Goal: Task Accomplishment & Management: Complete application form

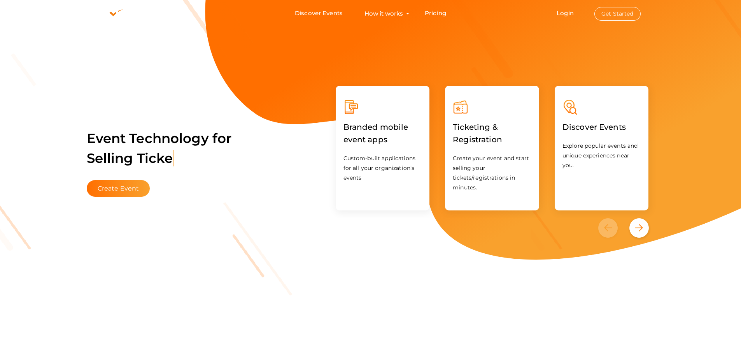
click at [562, 19] on li "Login Get Started Branded mobile event apps YepDesk Meet Powerful Registration …" at bounding box center [598, 13] width 115 height 26
click at [562, 12] on link "Login" at bounding box center [565, 12] width 17 height 7
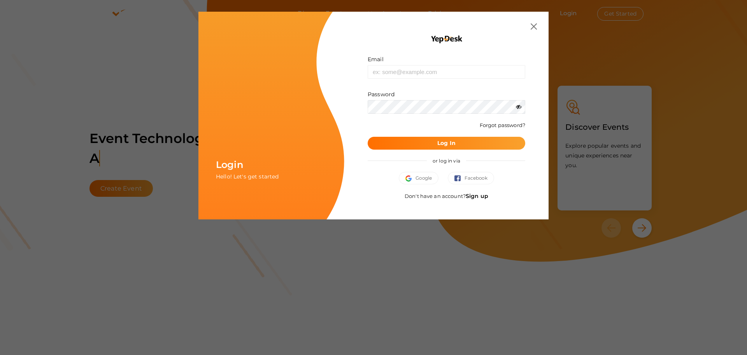
click at [470, 197] on link "Sign up" at bounding box center [477, 195] width 23 height 7
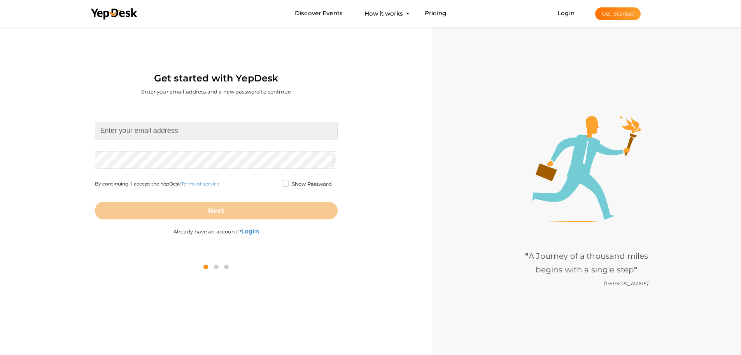
click at [179, 134] on input at bounding box center [216, 131] width 243 height 18
paste input "[EMAIL_ADDRESS][DOMAIN_NAME]"
type input "[EMAIL_ADDRESS][DOMAIN_NAME]"
click at [108, 155] on form "[EMAIL_ADDRESS][DOMAIN_NAME] Required. Invalid email. Checking You already have…" at bounding box center [216, 170] width 243 height 97
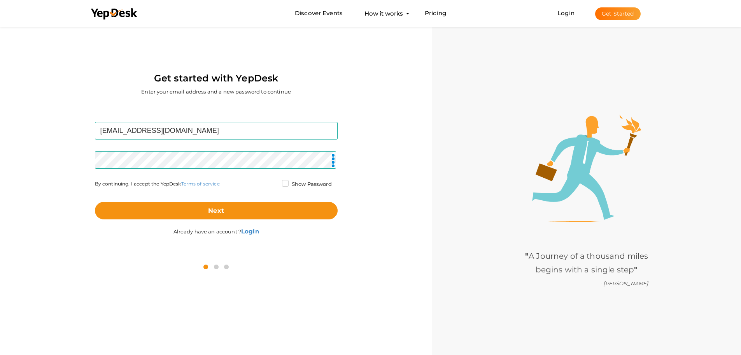
click at [106, 198] on div "Next" at bounding box center [216, 204] width 243 height 30
click at [125, 221] on div "Already have an account ? Login" at bounding box center [216, 228] width 243 height 18
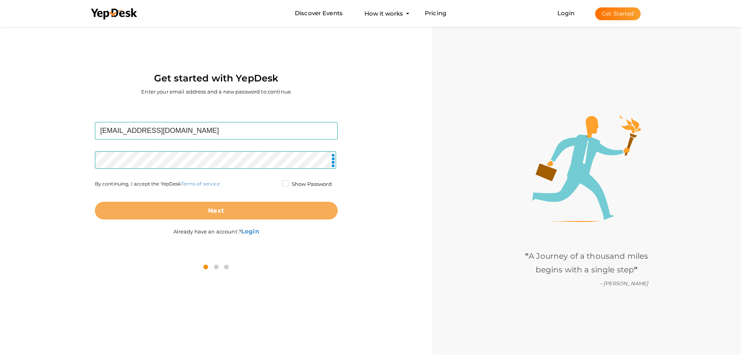
click at [133, 216] on button "Next" at bounding box center [216, 211] width 243 height 18
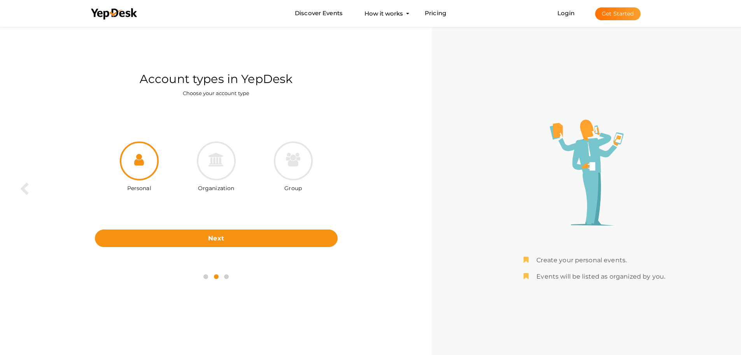
click at [218, 248] on div "Personal Organization Group Next Back" at bounding box center [216, 185] width 421 height 159
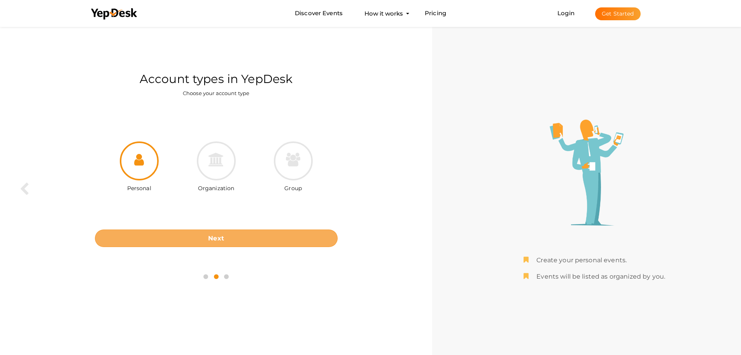
click at [218, 244] on button "Next" at bounding box center [216, 238] width 243 height 18
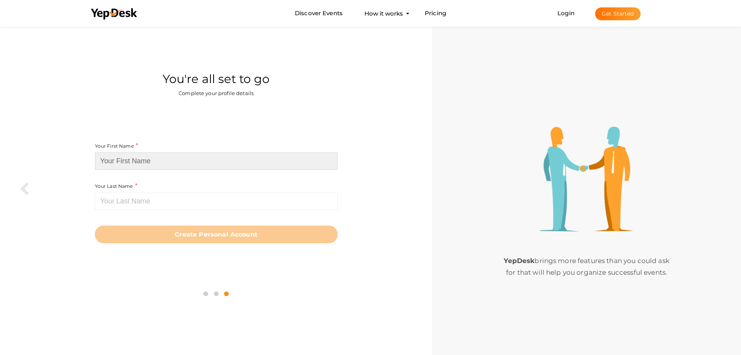
click at [144, 166] on input at bounding box center [216, 161] width 243 height 18
paste input "Pieces of 8 Tours Ltd"
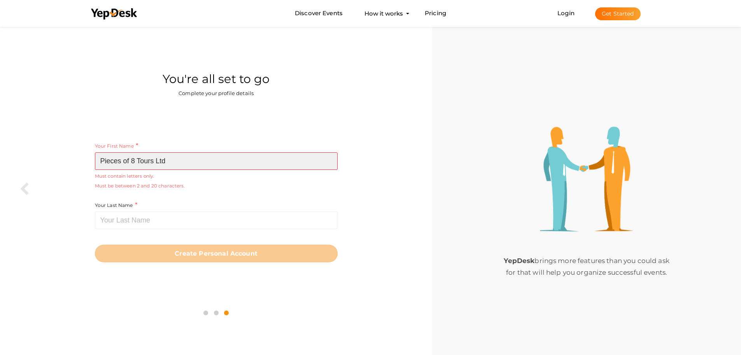
click at [187, 159] on input "Pieces of 8 Tours Ltd" at bounding box center [216, 161] width 243 height 18
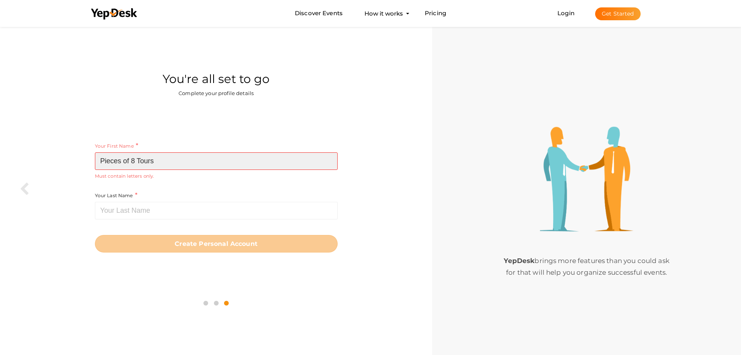
type input "Pieces of 8 Tours"
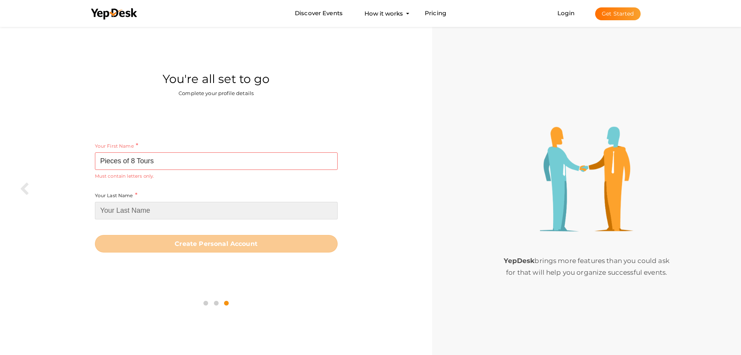
click at [142, 210] on input at bounding box center [216, 211] width 243 height 18
paste input "Ltd"
type input "Ltd"
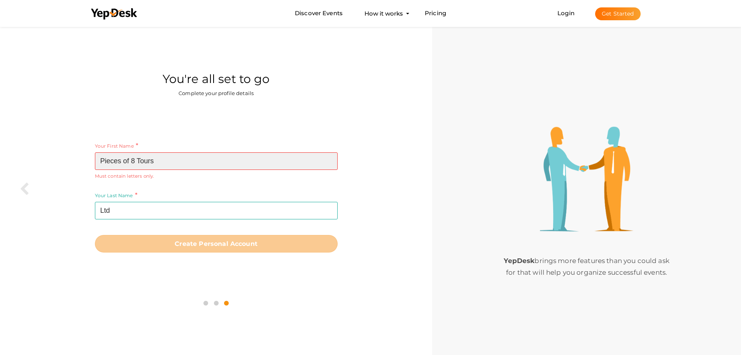
click at [135, 162] on input "Pieces of 8 Tours" at bounding box center [216, 161] width 243 height 18
click at [138, 159] on input "Pieces of 8 Tours" at bounding box center [216, 161] width 243 height 18
drag, startPoint x: 126, startPoint y: 158, endPoint x: 155, endPoint y: 158, distance: 29.2
click at [155, 158] on input "Pieces of 8 Tours" at bounding box center [216, 161] width 243 height 18
click at [156, 161] on input "Pieces of 8 Tours" at bounding box center [216, 161] width 243 height 18
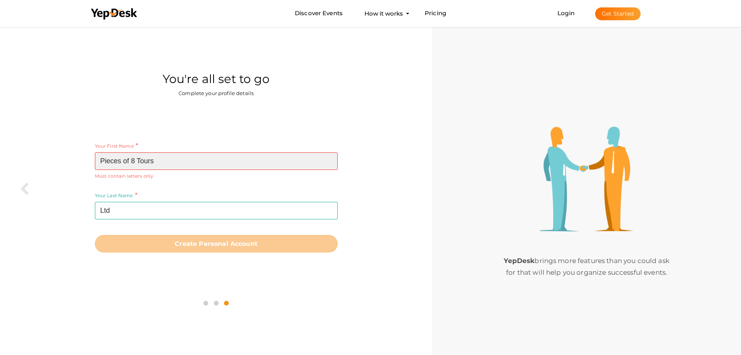
click at [156, 161] on input "Pieces of 8 Tours" at bounding box center [216, 161] width 243 height 18
click at [150, 162] on input "Pieces of 8 Tours" at bounding box center [216, 161] width 243 height 18
click at [149, 162] on input "Pieces of 8 Tours" at bounding box center [216, 161] width 243 height 18
type input "Pieces of 8"
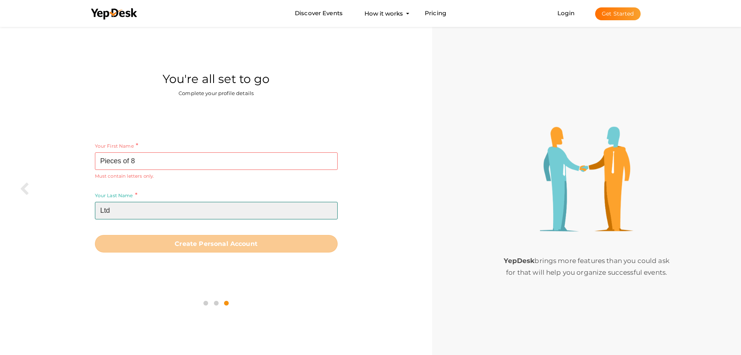
click at [124, 211] on input "Ltd" at bounding box center [216, 211] width 243 height 18
paste input "Tours"
type input "Tours"
